Goal: Task Accomplishment & Management: Manage account settings

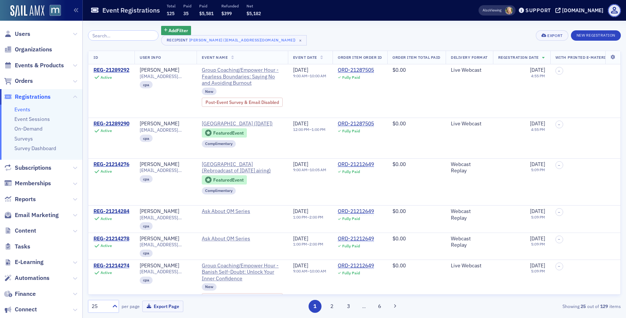
scroll to position [129, 0]
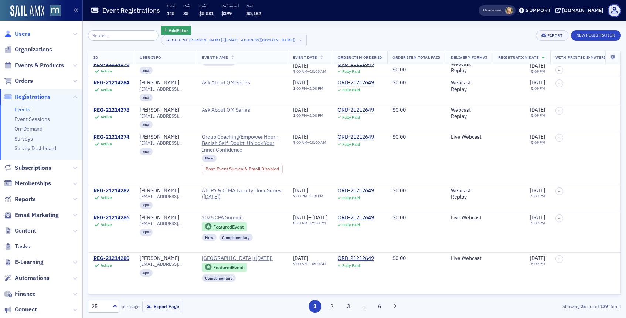
click at [20, 31] on span "Users" at bounding box center [23, 34] width 16 height 8
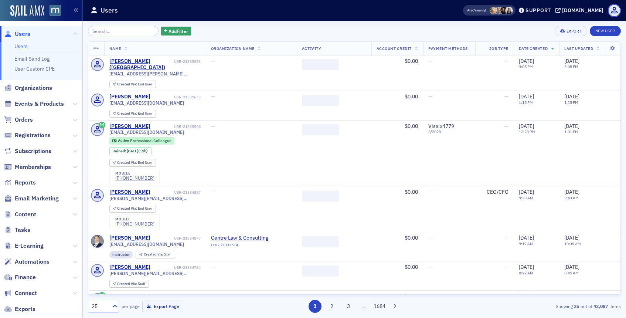
click at [114, 32] on input "search" at bounding box center [123, 31] width 71 height 10
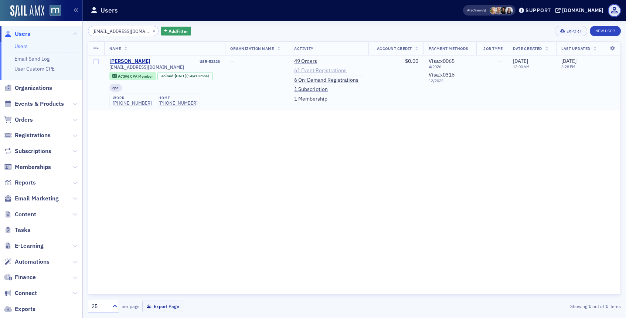
type input "[EMAIL_ADDRESS][DOMAIN_NAME]"
click at [319, 68] on link "61 Event Registrations" at bounding box center [320, 70] width 52 height 7
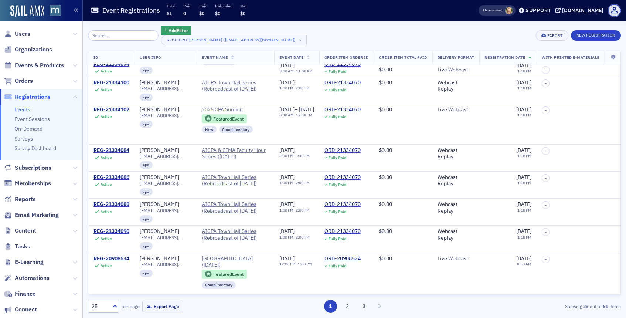
scroll to position [154, 0]
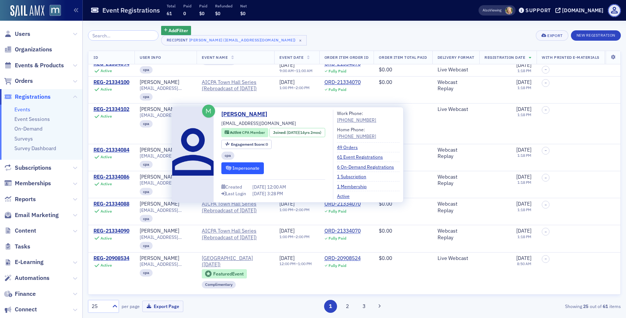
click at [231, 168] on button "Impersonate" at bounding box center [242, 167] width 42 height 11
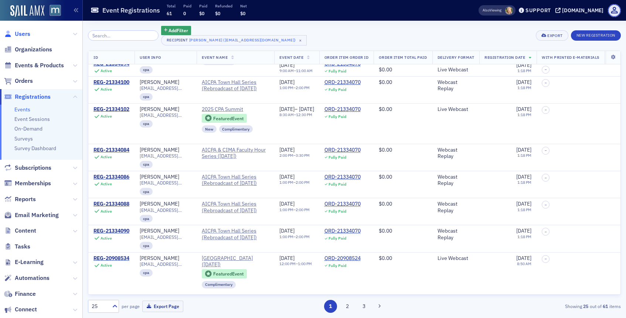
click at [27, 33] on span "Users" at bounding box center [23, 34] width 16 height 8
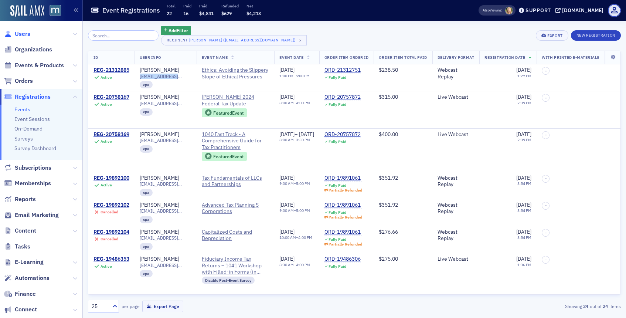
click at [28, 34] on span "Users" at bounding box center [23, 34] width 16 height 8
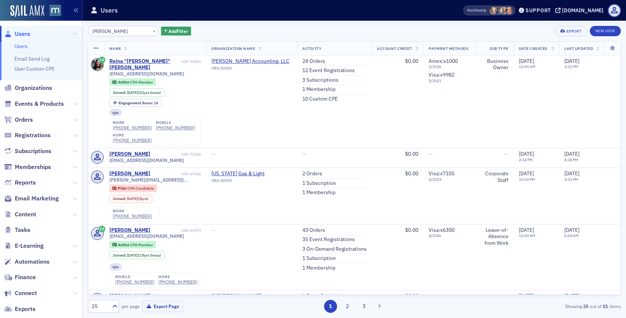
type input "Dawn Penrod"
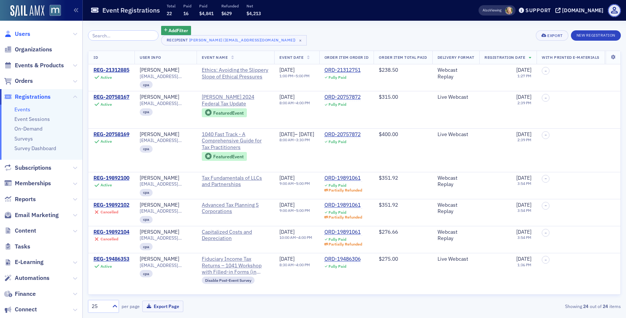
click at [25, 34] on span "Users" at bounding box center [23, 34] width 16 height 8
